Goal: Task Accomplishment & Management: Use online tool/utility

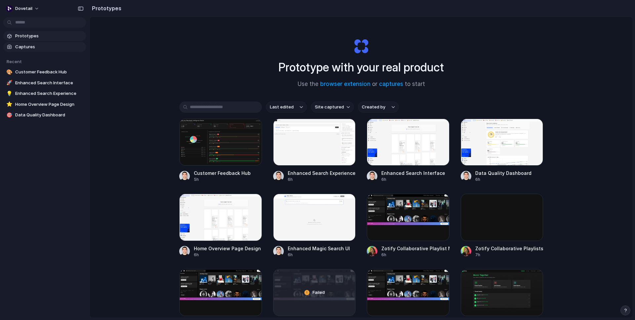
click at [36, 44] on span "Captures" at bounding box center [49, 47] width 68 height 7
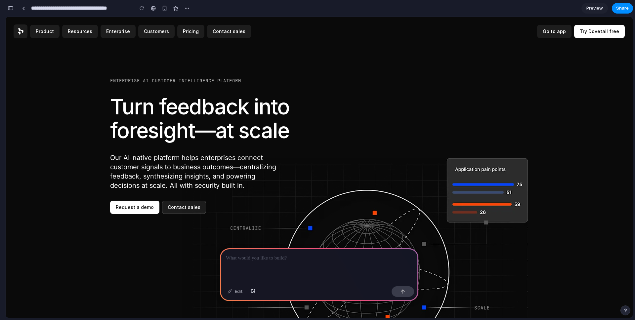
click at [98, 11] on input "**********" at bounding box center [81, 8] width 102 height 12
click at [72, 9] on input "**********" at bounding box center [81, 8] width 102 height 12
type input "**********"
click at [122, 8] on div "button" at bounding box center [123, 9] width 6 height 6
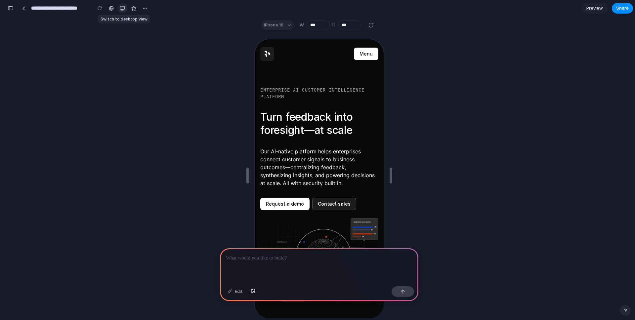
click at [122, 9] on div "button" at bounding box center [122, 8] width 5 height 5
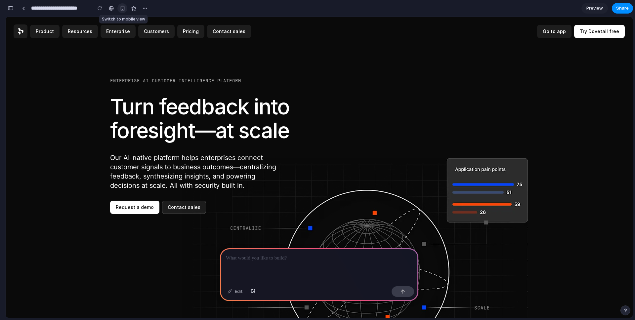
click at [122, 9] on div "button" at bounding box center [123, 9] width 6 height 6
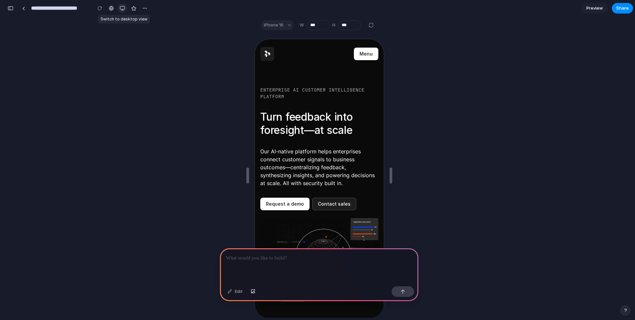
click at [122, 9] on div "button" at bounding box center [122, 8] width 5 height 5
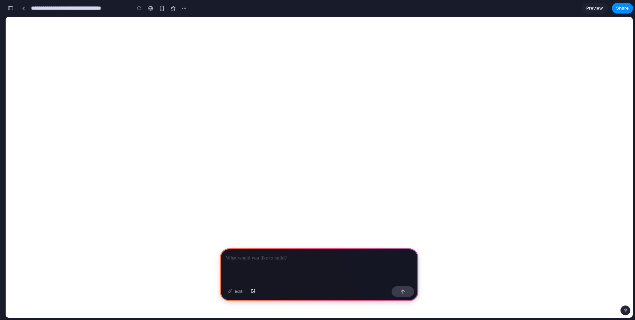
click at [70, 10] on input "**********" at bounding box center [79, 8] width 99 height 12
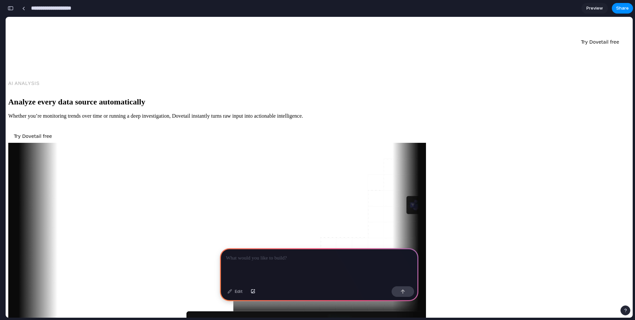
type input "**********"
click at [408, 9] on section "**********" at bounding box center [319, 8] width 628 height 17
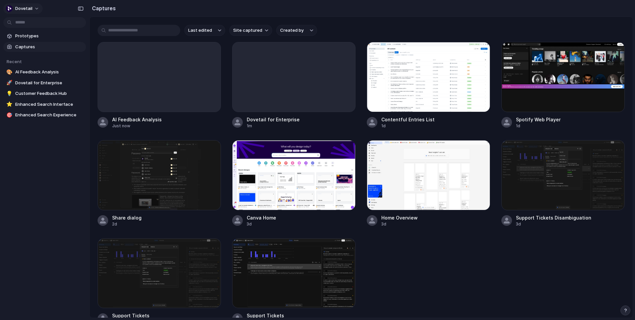
click at [6, 8] on button "dovetail" at bounding box center [22, 8] width 39 height 11
click at [20, 24] on span "Settings" at bounding box center [24, 23] width 18 height 7
click at [291, 70] on div at bounding box center [293, 76] width 123 height 69
click at [167, 75] on div at bounding box center [159, 76] width 123 height 69
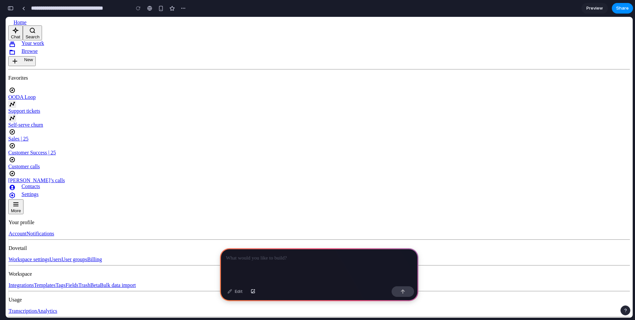
click at [84, 9] on input "**********" at bounding box center [79, 8] width 98 height 12
type input "**********"
click at [373, 10] on section "**********" at bounding box center [319, 8] width 628 height 17
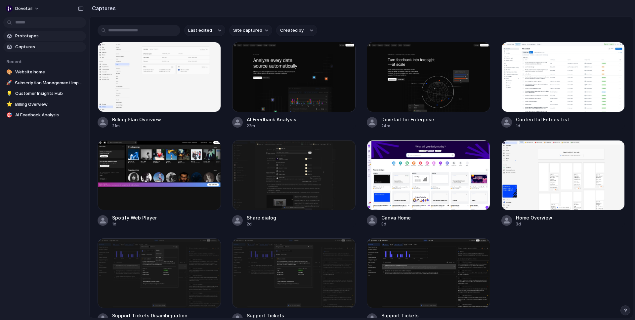
click at [36, 36] on span "Prototypes" at bounding box center [49, 36] width 68 height 7
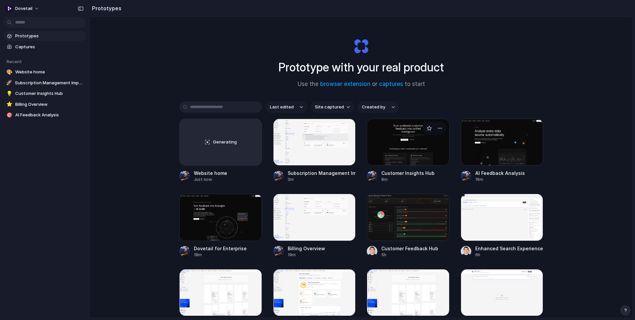
click at [413, 142] on div at bounding box center [408, 142] width 83 height 47
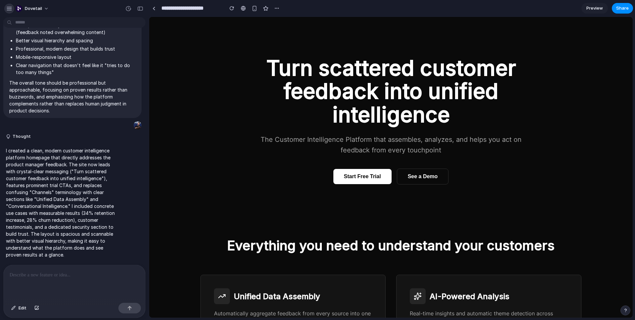
click at [10, 6] on div "button" at bounding box center [9, 9] width 6 height 6
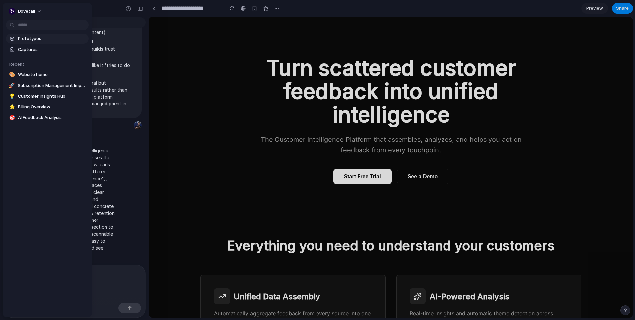
click at [44, 39] on span "Prototypes" at bounding box center [52, 38] width 68 height 7
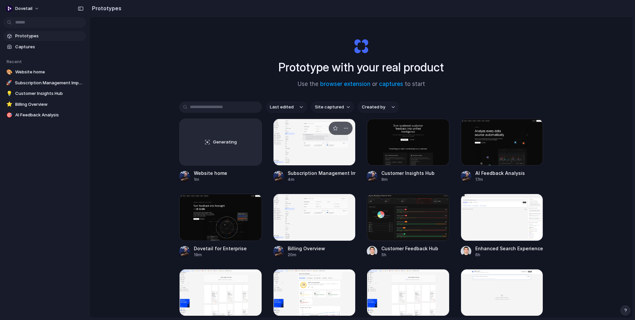
click at [298, 143] on div at bounding box center [314, 142] width 83 height 47
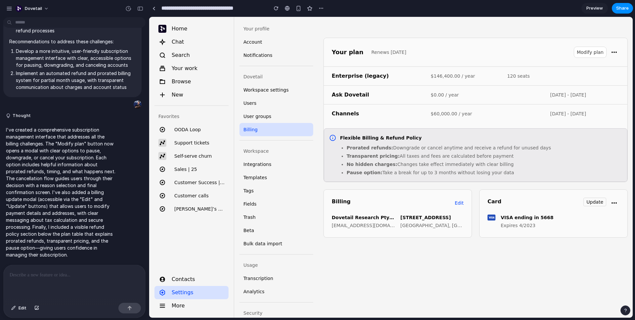
click at [306, 18] on div "Your profile Account Notifications Dovetail Workspace settings Users User group…" at bounding box center [276, 191] width 84 height 348
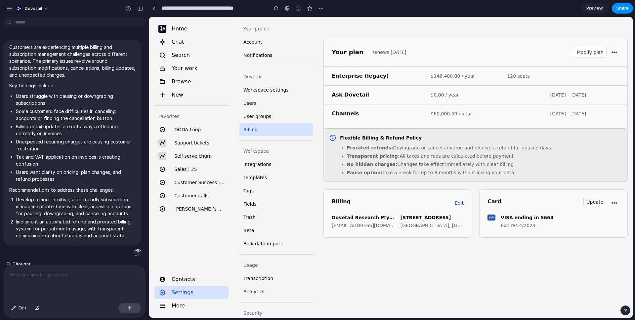
click at [421, 30] on div "Your plan Renews 17 Feb 2026 Modify plan Enterprise (legacy) $146,400.00 / year…" at bounding box center [475, 167] width 314 height 301
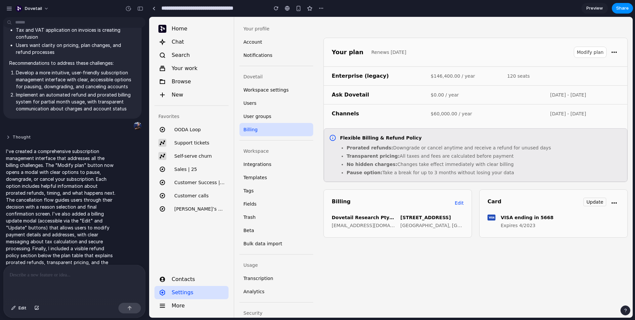
scroll to position [149, 0]
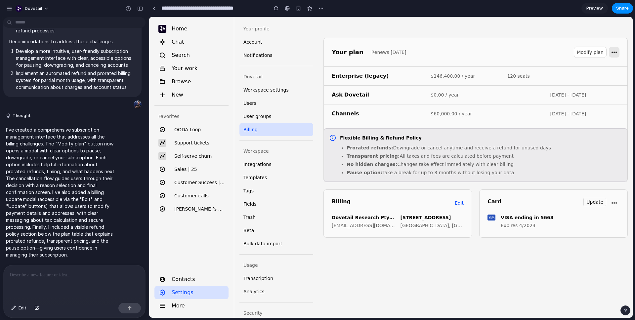
click at [617, 52] on icon "button" at bounding box center [614, 52] width 8 height 8
click at [606, 202] on div "Card Update" at bounding box center [553, 203] width 132 height 11
click at [604, 202] on button "Update" at bounding box center [594, 202] width 23 height 9
click at [459, 205] on button "Edit" at bounding box center [459, 203] width 9 height 11
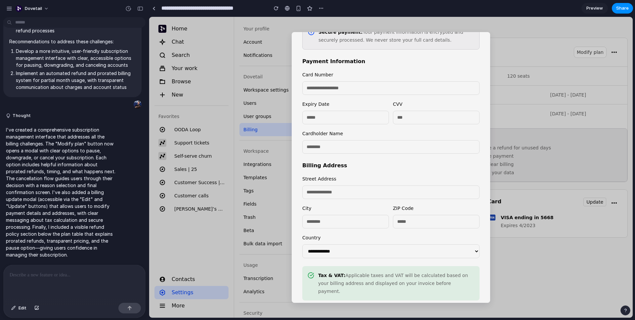
scroll to position [81, 0]
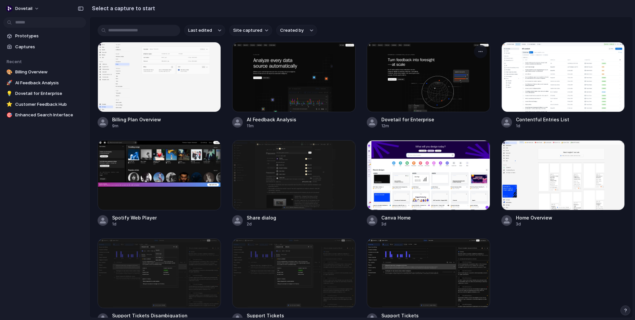
click at [423, 81] on div at bounding box center [428, 77] width 123 height 70
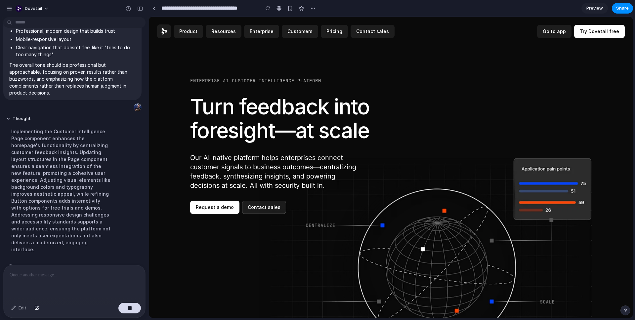
scroll to position [352, 0]
type input "**********"
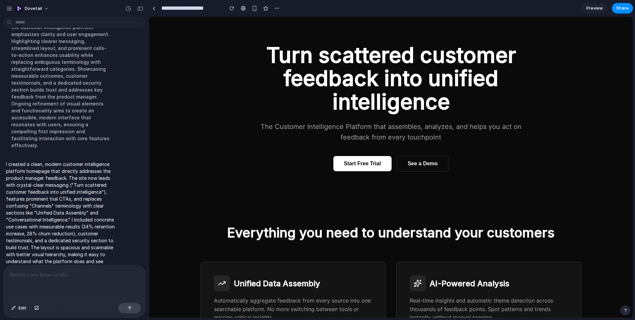
scroll to position [0, 0]
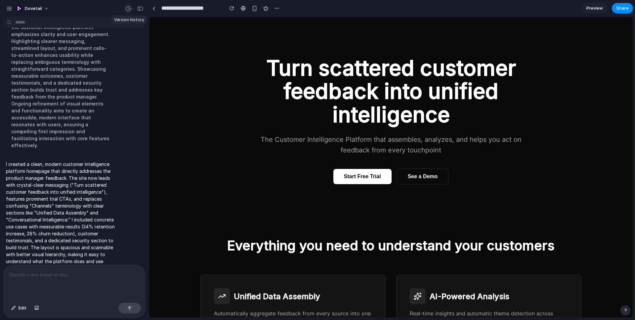
click at [129, 11] on div "button" at bounding box center [128, 9] width 6 height 6
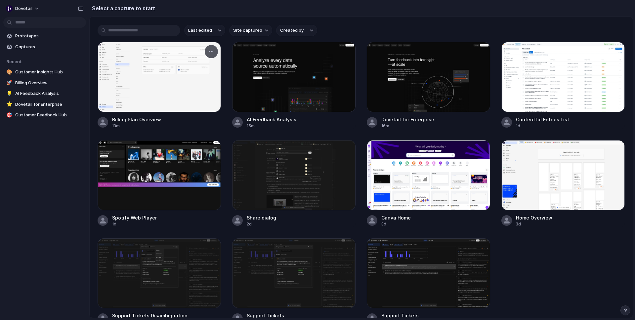
click at [196, 68] on div at bounding box center [159, 77] width 123 height 70
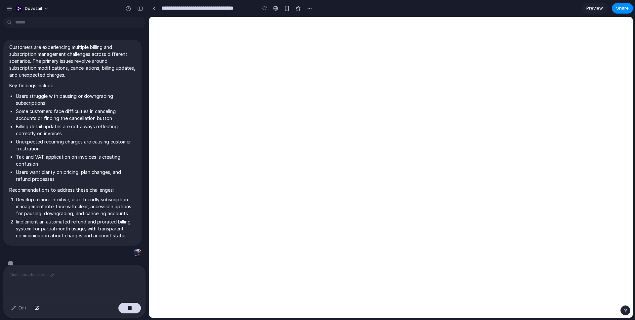
scroll to position [10, 0]
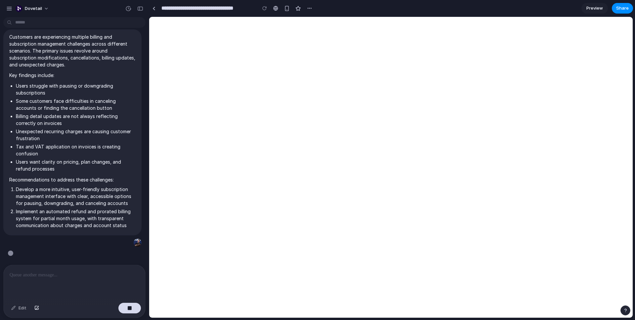
type input "**********"
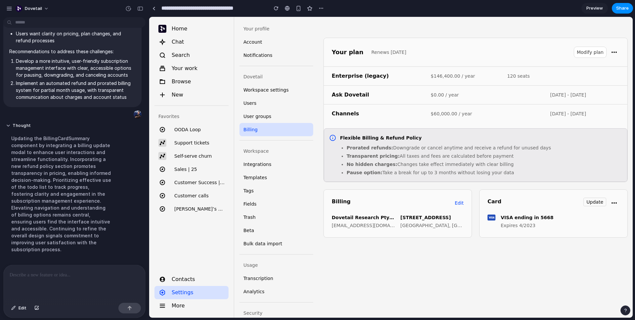
scroll to position [271, 0]
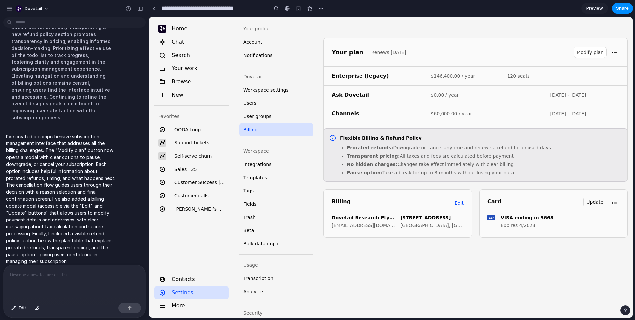
click at [585, 55] on button "Modify plan" at bounding box center [590, 52] width 32 height 11
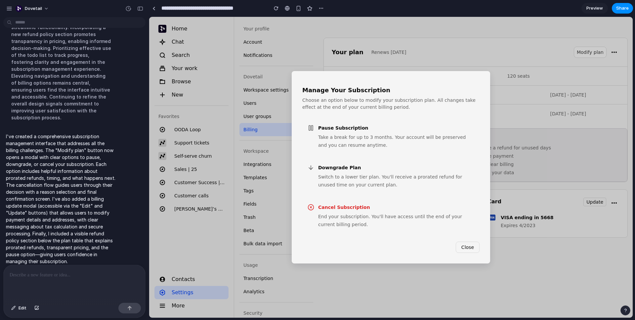
click at [469, 245] on button "Close" at bounding box center [468, 247] width 24 height 11
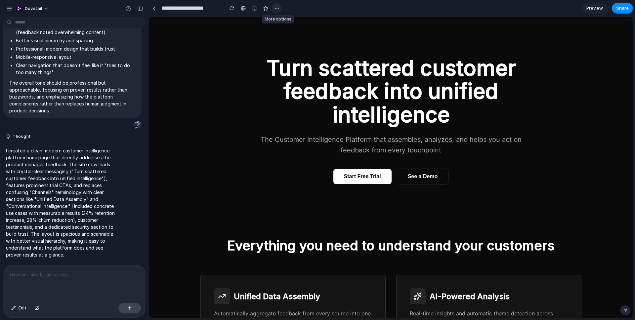
click at [278, 9] on div "button" at bounding box center [276, 8] width 5 height 5
click at [279, 9] on div "Duplicate Delete" at bounding box center [317, 160] width 635 height 320
click at [126, 8] on div "button" at bounding box center [128, 9] width 6 height 6
click at [98, 27] on span "Version 2" at bounding box center [85, 26] width 72 height 7
click at [201, 38] on div "Version 2 Current" at bounding box center [317, 160] width 635 height 320
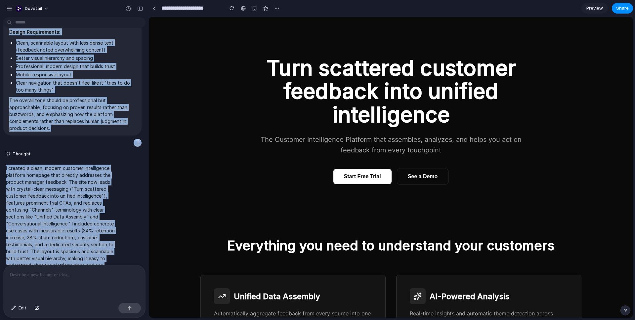
scroll to position [335, 0]
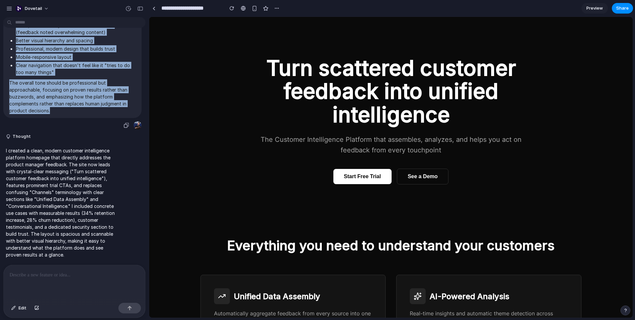
drag, startPoint x: 10, startPoint y: 47, endPoint x: 70, endPoint y: 107, distance: 84.4
copy span "Create a customer intelligence platform website homepage that addresses feedbac…"
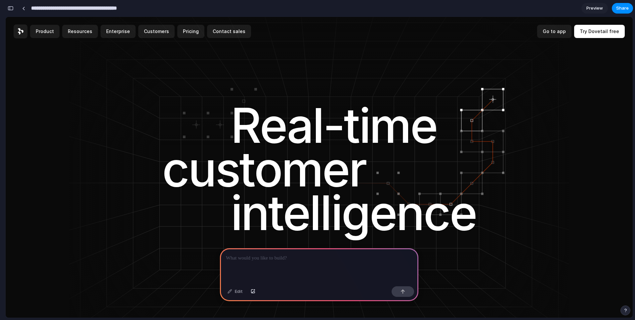
click at [99, 11] on input "**********" at bounding box center [90, 8] width 121 height 12
type input "**********"
click at [348, 12] on section "**********" at bounding box center [319, 8] width 628 height 17
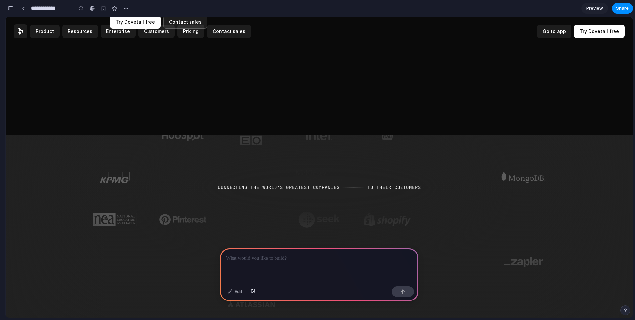
scroll to position [437, 0]
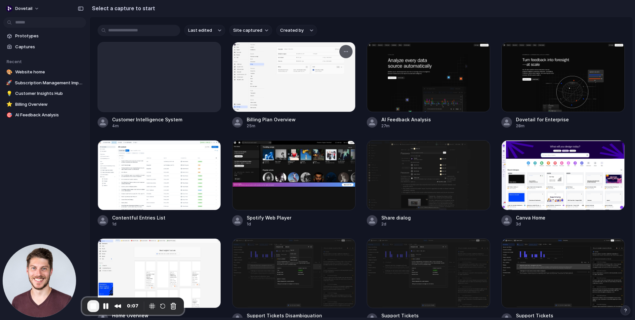
click at [289, 75] on div at bounding box center [293, 77] width 123 height 70
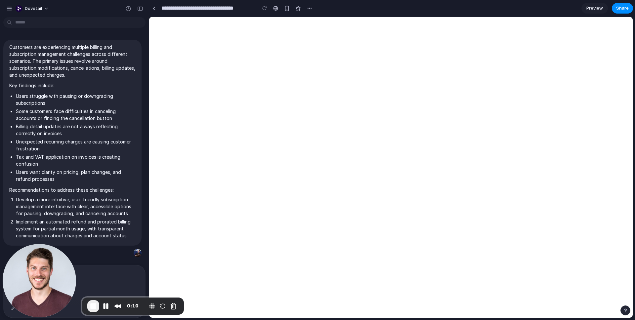
scroll to position [10, 0]
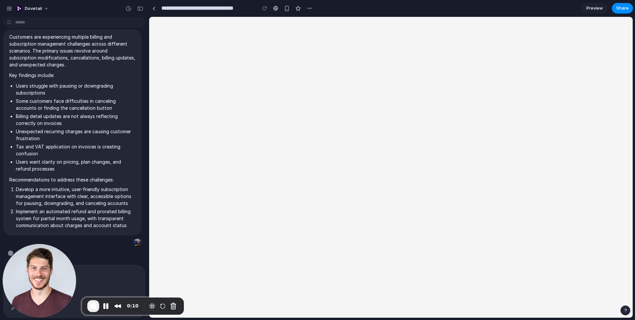
type input "**********"
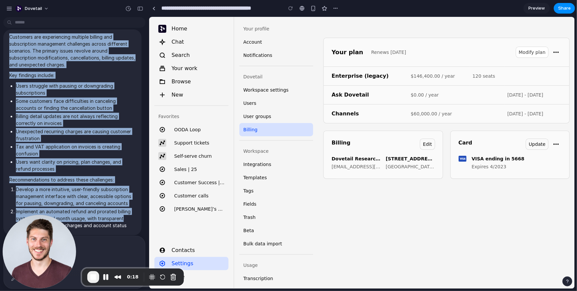
drag, startPoint x: 10, startPoint y: 37, endPoint x: 124, endPoint y: 219, distance: 215.1
click at [124, 219] on span "Customers are experiencing multiple billing and subscription management challen…" at bounding box center [72, 132] width 126 height 198
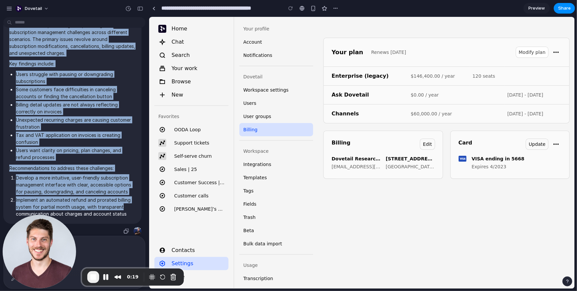
scroll to position [39, 0]
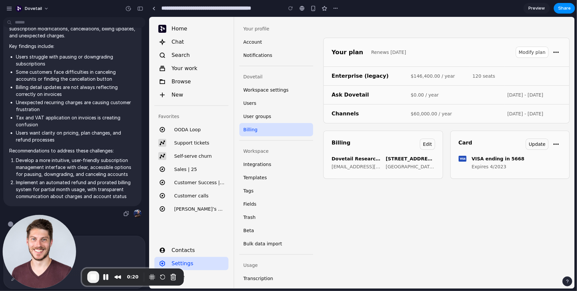
click at [125, 199] on li "Implement an automated refund and prorated billing system for partial month usa…" at bounding box center [76, 189] width 120 height 21
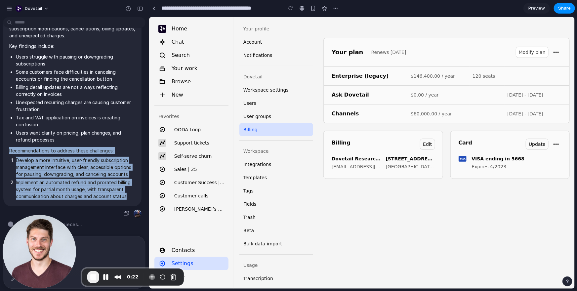
drag, startPoint x: 14, startPoint y: 151, endPoint x: 129, endPoint y: 194, distance: 123.0
click at [129, 194] on span "Customers are experiencing multiple billing and subscription management challen…" at bounding box center [72, 103] width 126 height 198
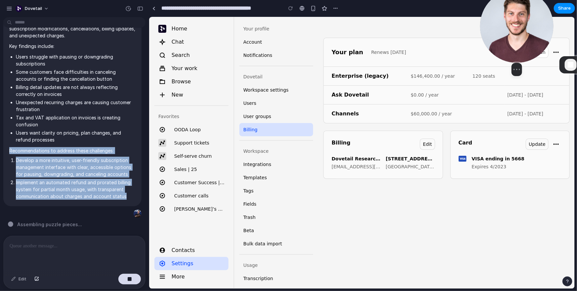
drag, startPoint x: 58, startPoint y: 218, endPoint x: 509, endPoint y: 13, distance: 496.0
click at [509, 13] on img at bounding box center [516, 25] width 73 height 73
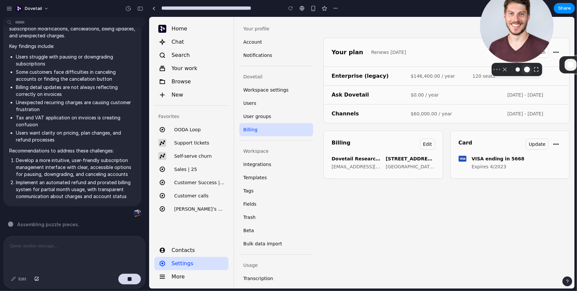
click at [522, 64] on button "Resize medium" at bounding box center [527, 69] width 11 height 11
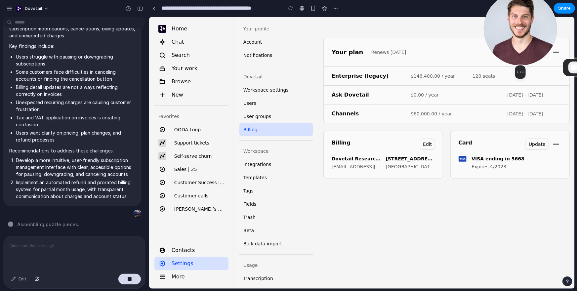
click at [526, 39] on img at bounding box center [520, 28] width 73 height 73
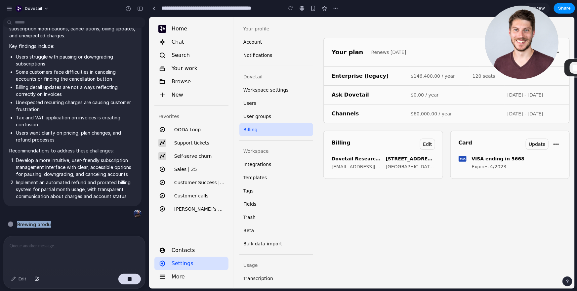
drag, startPoint x: 19, startPoint y: 224, endPoint x: 68, endPoint y: 224, distance: 49.6
click at [68, 224] on div "Brewing produ" at bounding box center [76, 224] width 137 height 7
click at [384, 212] on div "Your plan Renews 17 Feb 2026 Modify plan Enterprise (legacy) $146,400.00 / year…" at bounding box center [446, 153] width 256 height 272
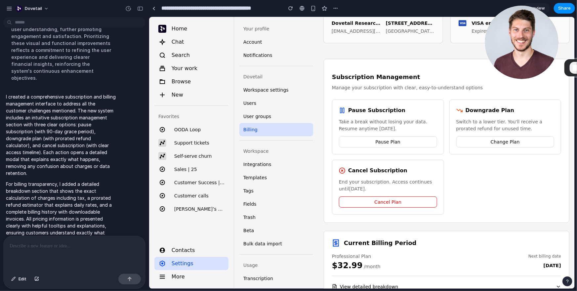
scroll to position [142, 0]
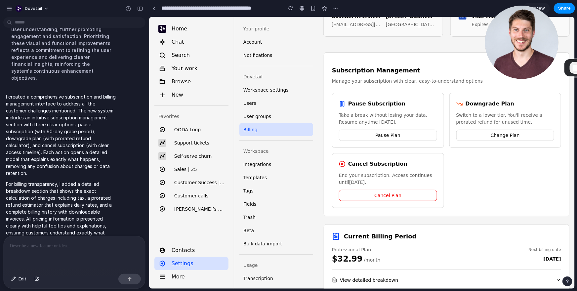
click at [388, 137] on span "Pause Plan" at bounding box center [387, 134] width 25 height 5
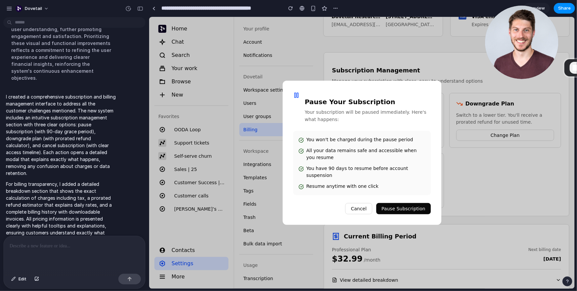
click at [363, 206] on span "Cancel" at bounding box center [359, 208] width 16 height 5
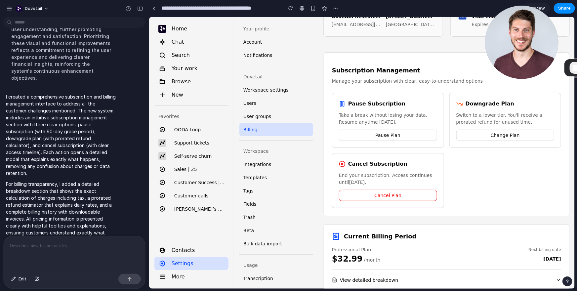
click at [477, 135] on button "Change Plan" at bounding box center [505, 134] width 98 height 11
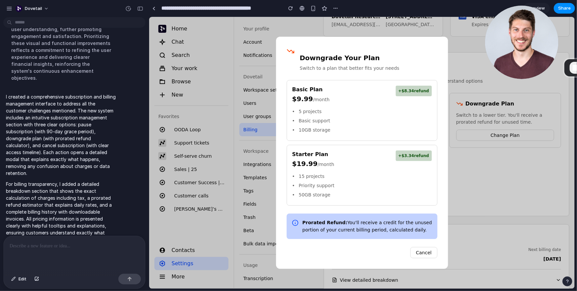
click at [425, 254] on span "Cancel" at bounding box center [424, 252] width 16 height 5
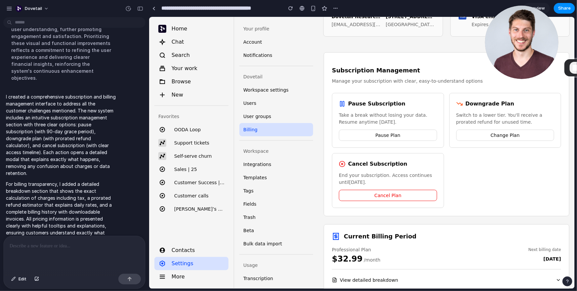
click at [390, 194] on span "Cancel Plan" at bounding box center [387, 194] width 27 height 5
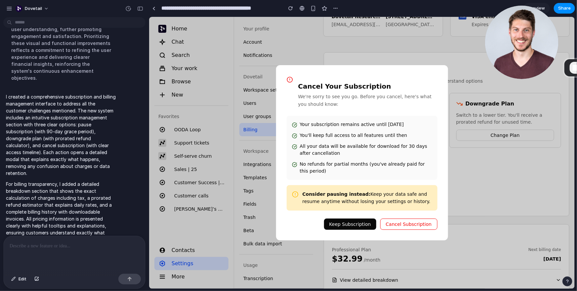
click at [359, 226] on span "Keep Subscription" at bounding box center [350, 223] width 42 height 5
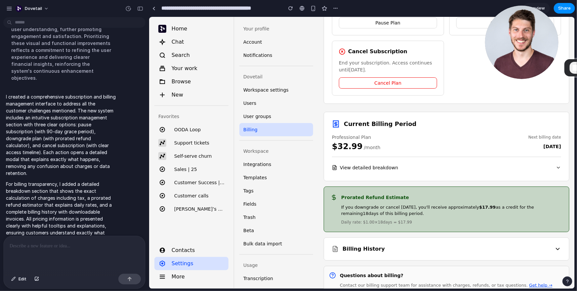
scroll to position [281, 0]
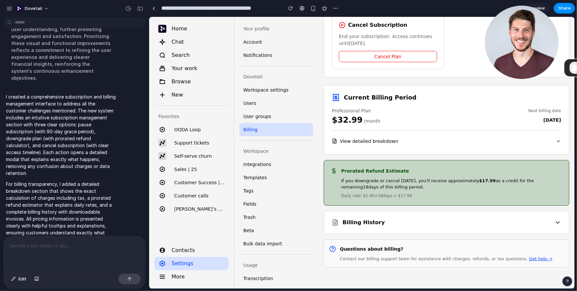
click at [373, 139] on span "View detailed breakdown" at bounding box center [365, 140] width 66 height 5
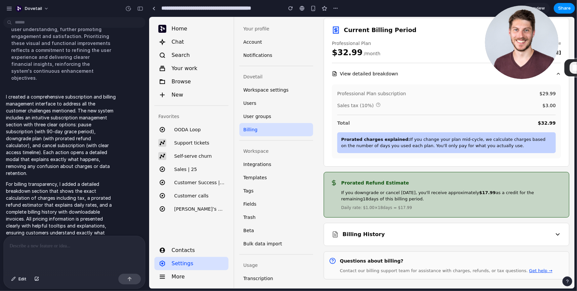
scroll to position [360, 0]
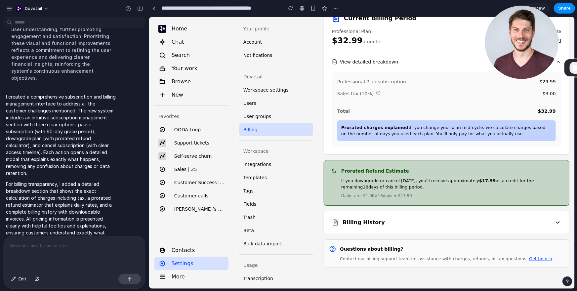
click at [363, 219] on h3 "Billing History" at bounding box center [363, 222] width 42 height 6
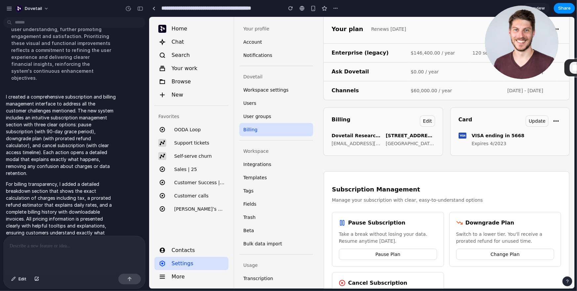
scroll to position [0, 0]
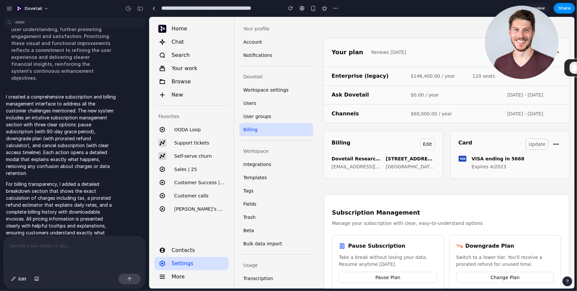
click at [530, 140] on span "Update" at bounding box center [536, 144] width 17 height 8
click at [430, 143] on span "Edit" at bounding box center [427, 144] width 9 height 8
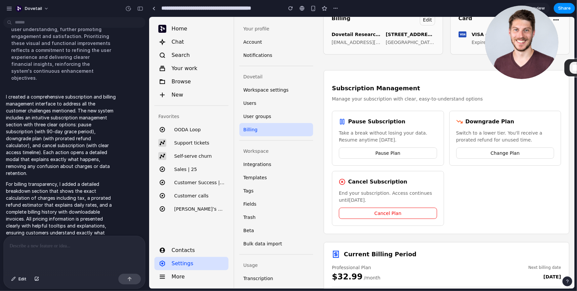
scroll to position [146, 0]
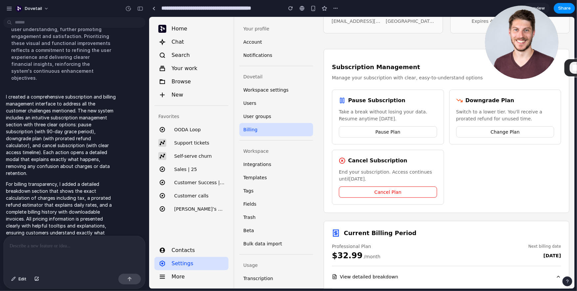
click at [406, 189] on button "Cancel Plan" at bounding box center [388, 191] width 98 height 11
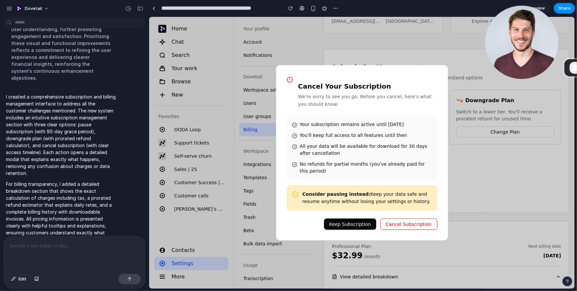
click at [406, 220] on button "Cancel Subscription" at bounding box center [408, 223] width 57 height 11
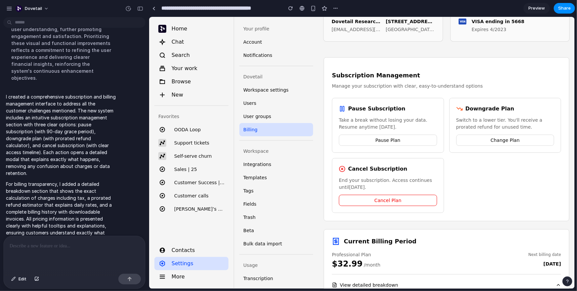
scroll to position [141, 0]
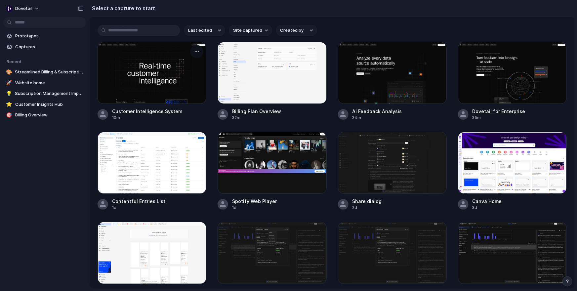
click at [146, 74] on div at bounding box center [152, 73] width 109 height 62
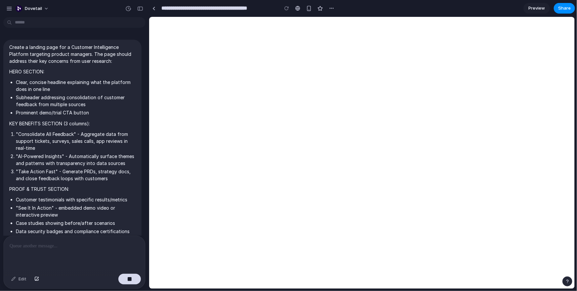
scroll to position [153, 0]
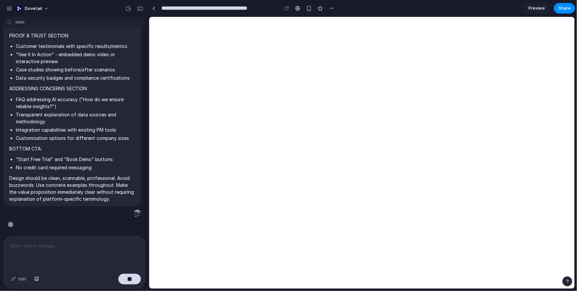
type input "**********"
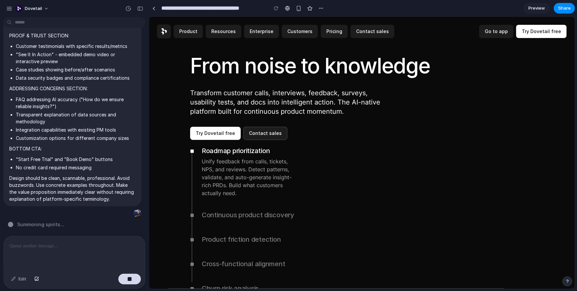
scroll to position [915, 0]
click at [252, 208] on button "Continuous product discovery" at bounding box center [243, 216] width 107 height 24
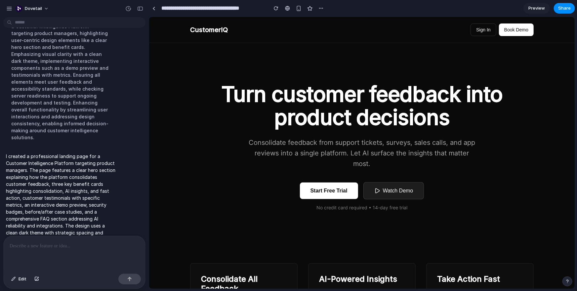
scroll to position [0, 0]
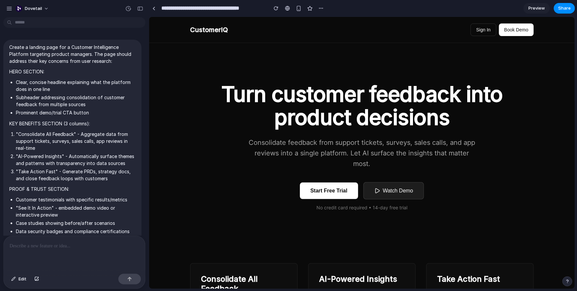
click at [14, 46] on p "Create a landing page for a Customer Intelligence Platform targeting product ma…" at bounding box center [72, 54] width 126 height 21
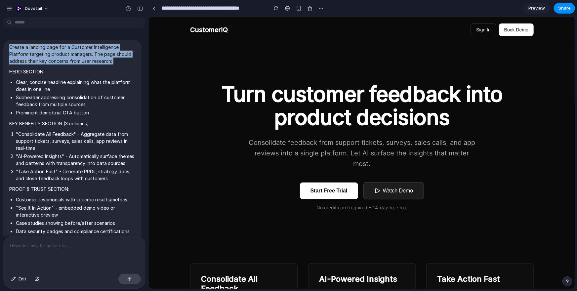
click at [13, 46] on p "Create a landing page for a Customer Intelligence Platform targeting product ma…" at bounding box center [72, 54] width 126 height 21
click at [53, 64] on p "Create a landing page for a Customer Intelligence Platform targeting product ma…" at bounding box center [72, 54] width 126 height 21
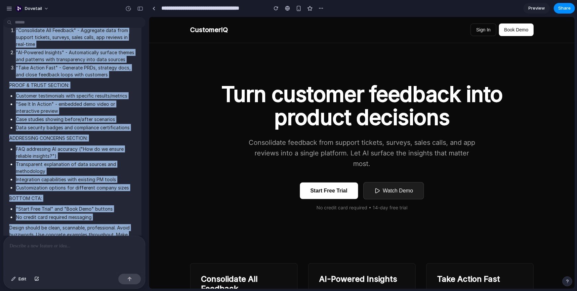
scroll to position [229, 0]
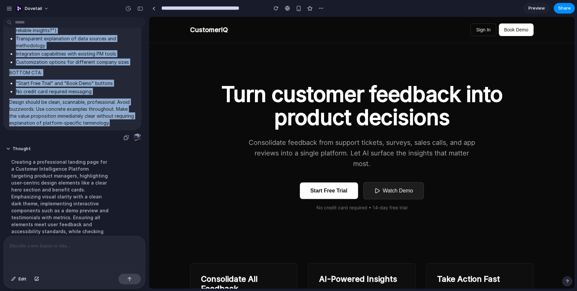
drag, startPoint x: 10, startPoint y: 47, endPoint x: 112, endPoint y: 122, distance: 126.1
copy span "Create a landing page for a Customer Intelligence Platform targeting product ma…"
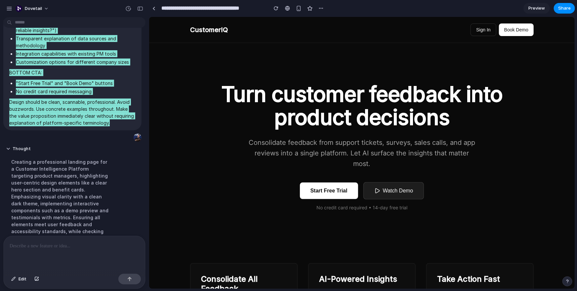
click at [317, 78] on section "Turn customer feedback into product decisions Consolidate feedback from support…" at bounding box center [361, 140] width 397 height 194
click at [417, 60] on section "Turn customer feedback into product decisions Consolidate feedback from support…" at bounding box center [361, 140] width 397 height 194
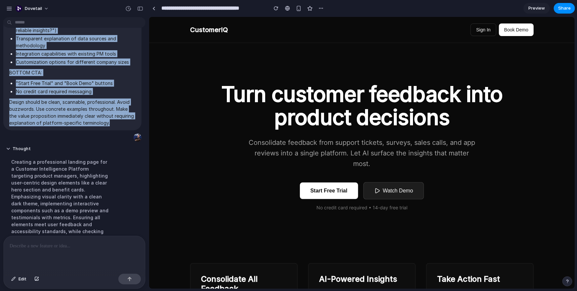
click at [446, 14] on section "**********" at bounding box center [362, 8] width 426 height 17
click at [385, 10] on section "**********" at bounding box center [362, 8] width 426 height 17
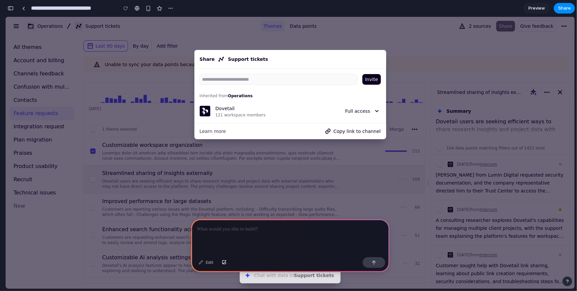
click at [88, 11] on input "**********" at bounding box center [73, 8] width 86 height 12
type input "**********"
click at [371, 9] on section "**********" at bounding box center [290, 8] width 570 height 17
click at [346, 129] on span "Copy link to channel" at bounding box center [356, 131] width 47 height 8
click at [353, 114] on span "Full access" at bounding box center [357, 111] width 25 height 8
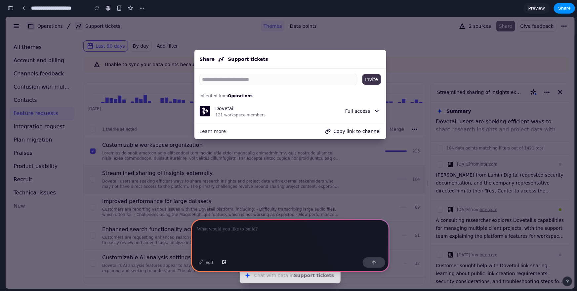
click at [375, 77] on span "Invite" at bounding box center [371, 79] width 13 height 8
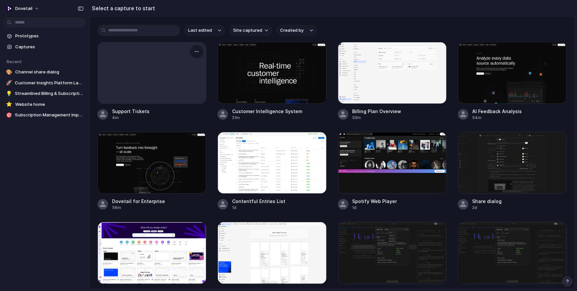
click at [184, 86] on div at bounding box center [152, 72] width 108 height 61
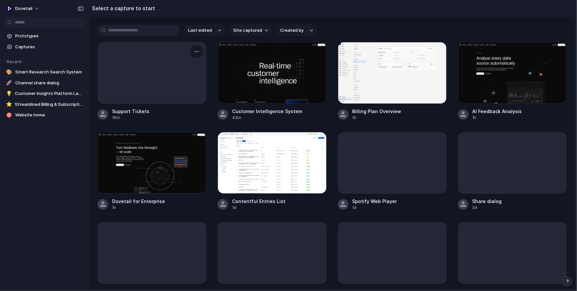
click at [145, 62] on div at bounding box center [152, 73] width 109 height 62
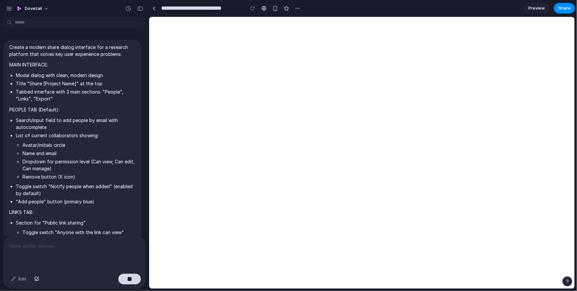
scroll to position [380, 0]
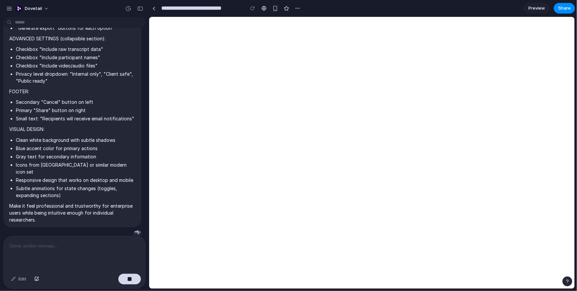
type input "**********"
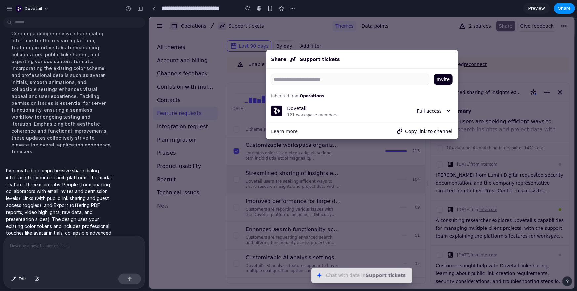
scroll to position [0, 0]
click at [436, 111] on span "Full access" at bounding box center [429, 111] width 25 height 8
click at [422, 125] on div "Learn more Copy link to channel" at bounding box center [362, 131] width 192 height 16
click at [422, 126] on button "Copy link to channel" at bounding box center [424, 131] width 62 height 11
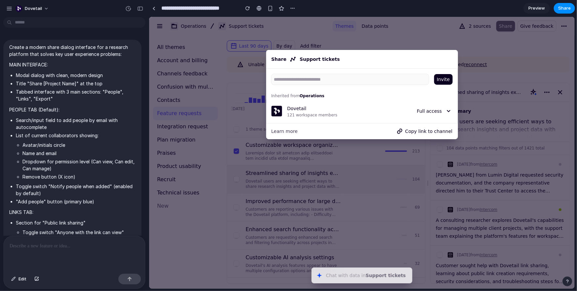
scroll to position [605, 0]
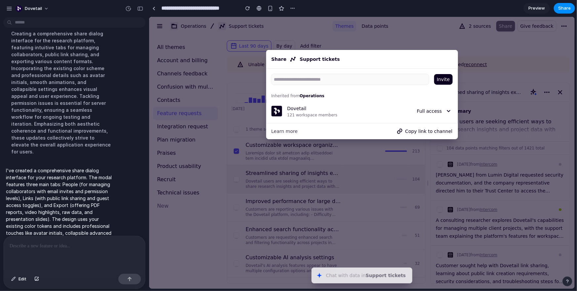
click at [217, 144] on div at bounding box center [362, 153] width 426 height 272
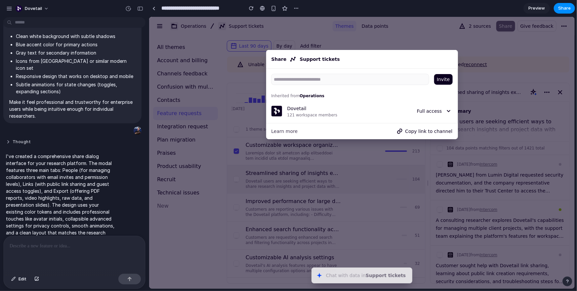
click at [39, 139] on button "Thought" at bounding box center [61, 142] width 110 height 6
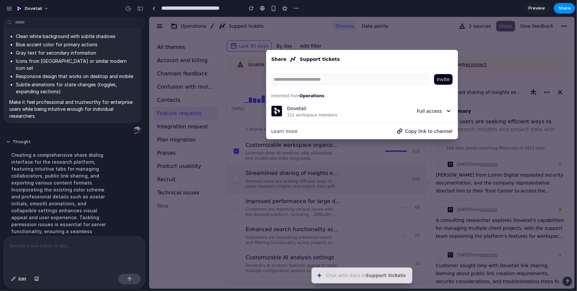
click at [29, 139] on button "Thought" at bounding box center [61, 142] width 110 height 6
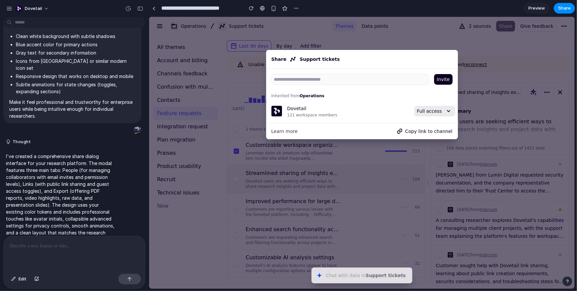
click at [432, 113] on span "Full access" at bounding box center [429, 111] width 25 height 8
click at [431, 126] on button "Copy link to channel" at bounding box center [424, 131] width 62 height 11
click at [367, 274] on button "Chat with data in Support tickets ⌘ J" at bounding box center [361, 275] width 101 height 16
drag, startPoint x: 281, startPoint y: 67, endPoint x: 282, endPoint y: 59, distance: 7.9
click at [282, 65] on div "Share Support tickets" at bounding box center [362, 59] width 192 height 19
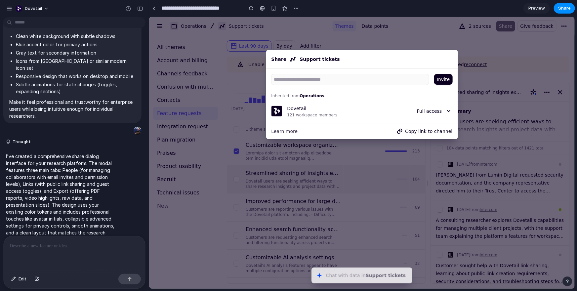
drag, startPoint x: 282, startPoint y: 59, endPoint x: 317, endPoint y: 60, distance: 35.1
click at [283, 59] on div "Share Support tickets" at bounding box center [362, 59] width 184 height 11
drag, startPoint x: 317, startPoint y: 60, endPoint x: 243, endPoint y: 45, distance: 75.2
click at [316, 60] on div "Share Support tickets" at bounding box center [362, 59] width 184 height 11
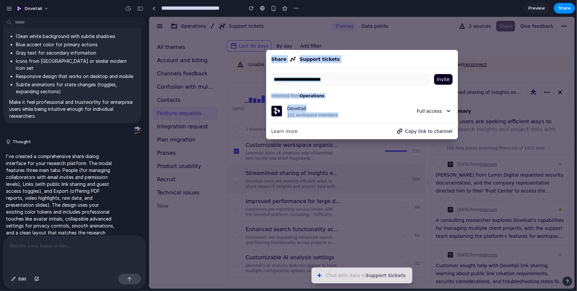
drag, startPoint x: 243, startPoint y: 45, endPoint x: 363, endPoint y: 136, distance: 150.8
click at [363, 288] on div "Share Support tickets Invite Inherited from Operations Dovetail 121 workspace m…" at bounding box center [362, 288] width 426 height 0
drag, startPoint x: 363, startPoint y: 136, endPoint x: 234, endPoint y: 50, distance: 155.1
click at [356, 134] on div "Learn more" at bounding box center [328, 131] width 119 height 11
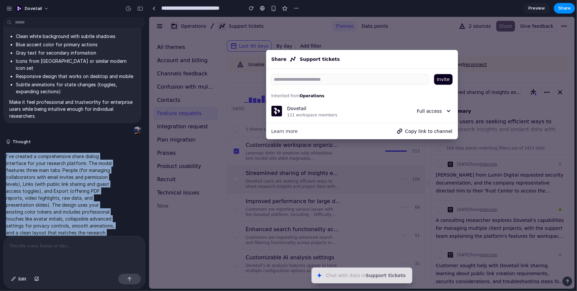
drag, startPoint x: 6, startPoint y: 135, endPoint x: 65, endPoint y: 224, distance: 106.3
click at [65, 224] on div "I've created a comprehensive share dialog interface for your research platform.…" at bounding box center [61, 201] width 116 height 105
copy p "I've created a comprehensive share dialog interface for your research platform.…"
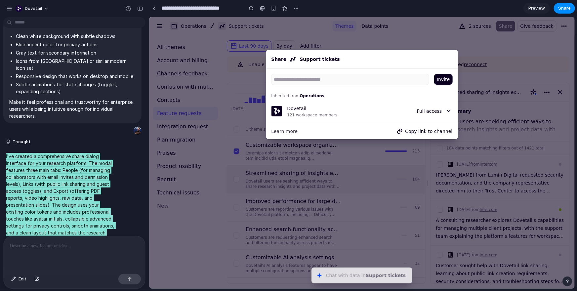
drag, startPoint x: 475, startPoint y: 37, endPoint x: 499, endPoint y: 30, distance: 24.5
click at [477, 37] on div at bounding box center [362, 153] width 426 height 272
click at [503, 27] on div at bounding box center [362, 153] width 426 height 272
drag, startPoint x: 506, startPoint y: 26, endPoint x: 498, endPoint y: 35, distance: 11.9
click at [506, 26] on div at bounding box center [362, 153] width 426 height 272
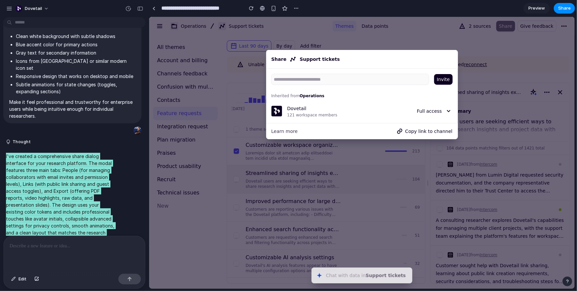
drag, startPoint x: 480, startPoint y: 62, endPoint x: 476, endPoint y: 63, distance: 4.0
click at [480, 62] on div at bounding box center [362, 153] width 426 height 272
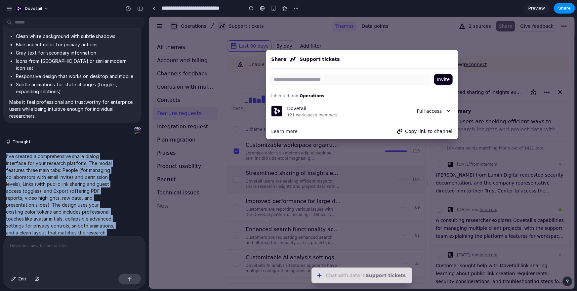
click at [101, 173] on p "I've created a comprehensive share dialog interface for your research platform.…" at bounding box center [61, 201] width 110 height 97
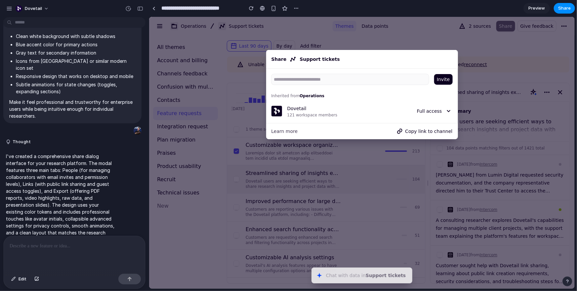
drag, startPoint x: 316, startPoint y: 98, endPoint x: 322, endPoint y: 96, distance: 6.1
click at [317, 97] on link "Operations" at bounding box center [311, 95] width 25 height 5
drag, startPoint x: 485, startPoint y: 34, endPoint x: 501, endPoint y: 27, distance: 17.3
click at [490, 33] on div at bounding box center [362, 153] width 426 height 272
click at [502, 27] on div at bounding box center [362, 153] width 426 height 272
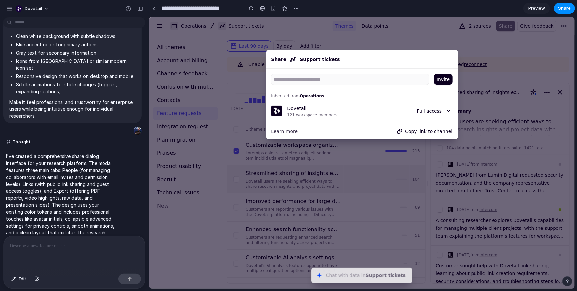
click at [502, 27] on div at bounding box center [362, 153] width 426 height 272
drag, startPoint x: 502, startPoint y: 27, endPoint x: 512, endPoint y: 25, distance: 10.5
click at [504, 27] on div at bounding box center [362, 153] width 426 height 272
drag, startPoint x: 512, startPoint y: 25, endPoint x: 544, endPoint y: 65, distance: 50.8
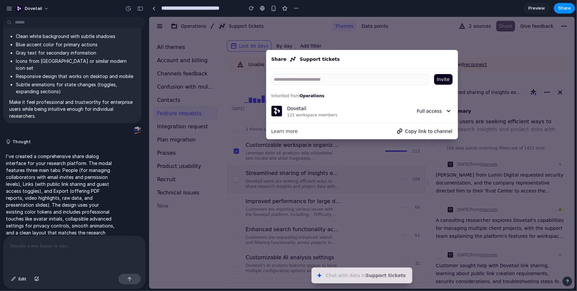
click at [550, 70] on div at bounding box center [362, 153] width 426 height 272
click at [539, 61] on div at bounding box center [362, 153] width 426 height 272
click at [453, 78] on div "Invite" at bounding box center [362, 79] width 192 height 11
click at [448, 79] on span "Invite" at bounding box center [443, 79] width 13 height 8
drag, startPoint x: 308, startPoint y: 120, endPoint x: 297, endPoint y: 122, distance: 11.7
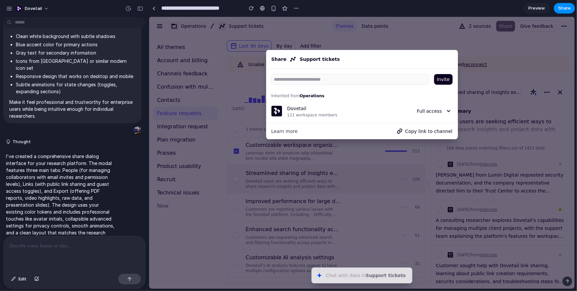
click at [307, 120] on div "Invite Inherited from Operations Dovetail 121 workspace members Full access" at bounding box center [362, 95] width 192 height 54
drag, startPoint x: 288, startPoint y: 127, endPoint x: 290, endPoint y: 118, distance: 8.5
click at [288, 127] on span "Learn more" at bounding box center [284, 131] width 26 height 8
drag, startPoint x: 298, startPoint y: 62, endPoint x: 278, endPoint y: 59, distance: 19.4
click at [297, 62] on div "Share Support tickets" at bounding box center [362, 59] width 184 height 11
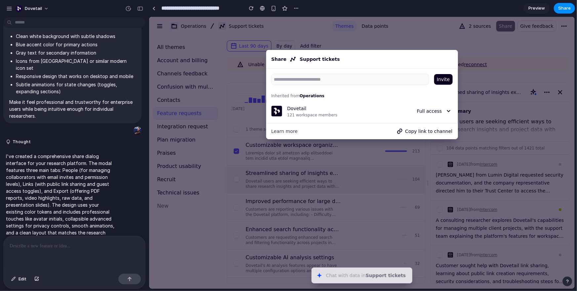
click at [278, 59] on div "Share Support tickets" at bounding box center [362, 59] width 184 height 11
drag, startPoint x: 232, startPoint y: 63, endPoint x: 265, endPoint y: 180, distance: 121.6
click at [232, 63] on div at bounding box center [362, 153] width 426 height 272
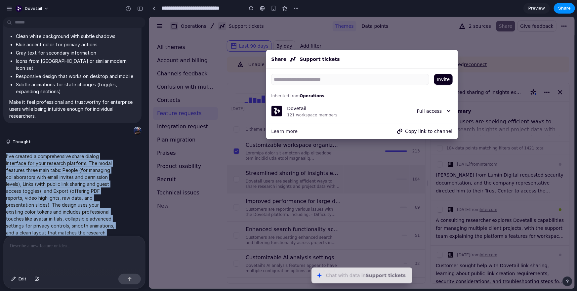
drag, startPoint x: 22, startPoint y: 225, endPoint x: 2, endPoint y: 137, distance: 90.8
click at [2, 149] on div "I've created a comprehensive share dialog interface for your research platform.…" at bounding box center [72, 201] width 145 height 105
copy p "I've created a comprehensive share dialog interface for your research platform.…"
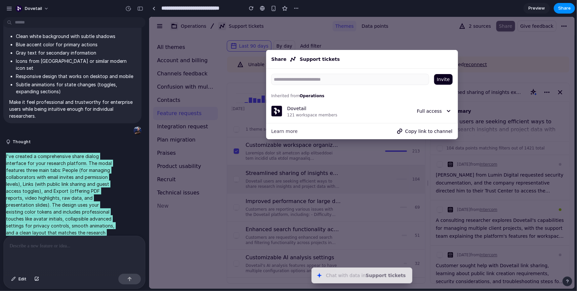
drag, startPoint x: 367, startPoint y: 49, endPoint x: 357, endPoint y: 49, distance: 9.9
click at [367, 49] on div at bounding box center [362, 153] width 426 height 272
